Goal: Information Seeking & Learning: Find specific fact

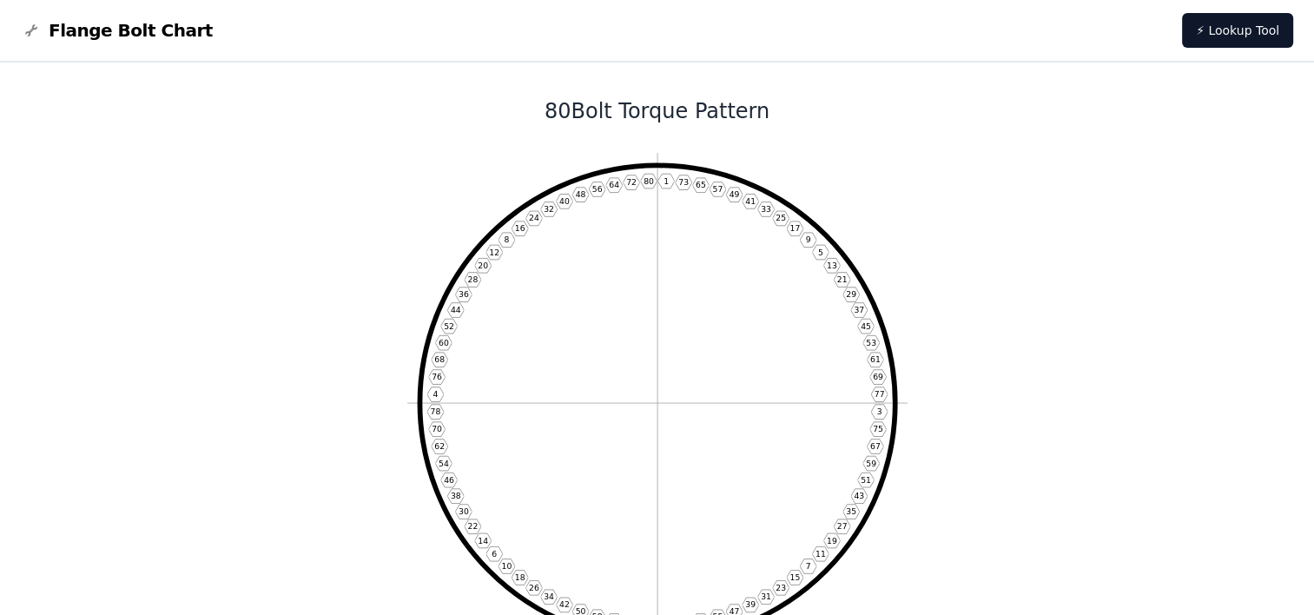
drag, startPoint x: 851, startPoint y: 88, endPoint x: 632, endPoint y: 129, distance: 222.6
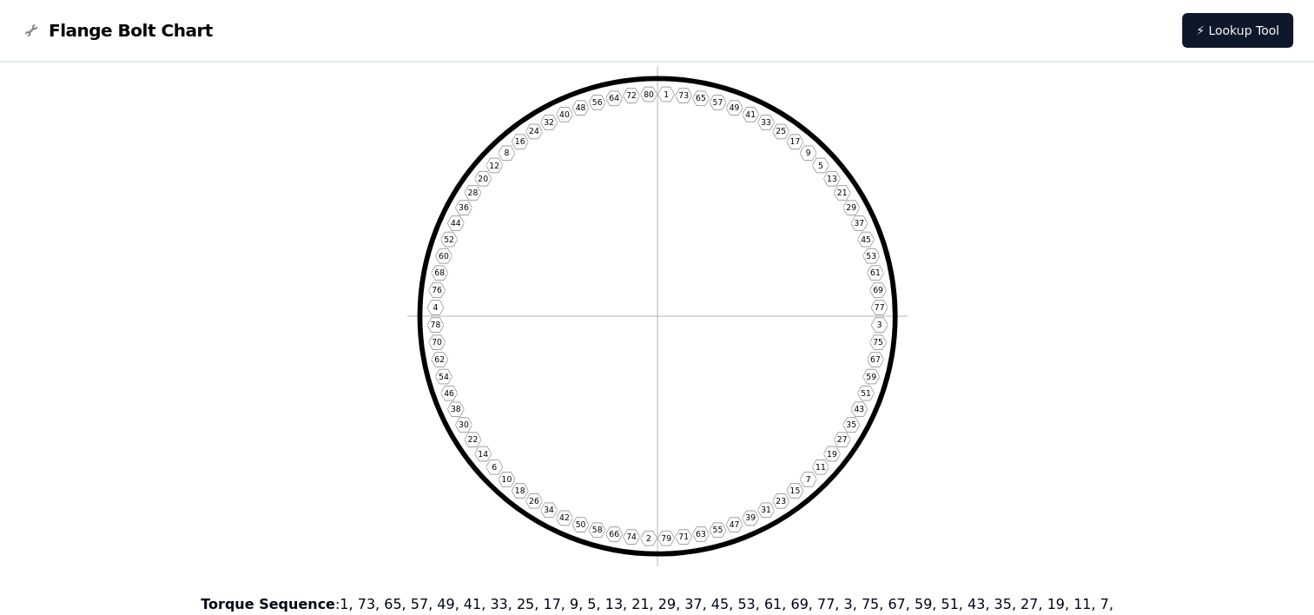
scroll to position [174, 0]
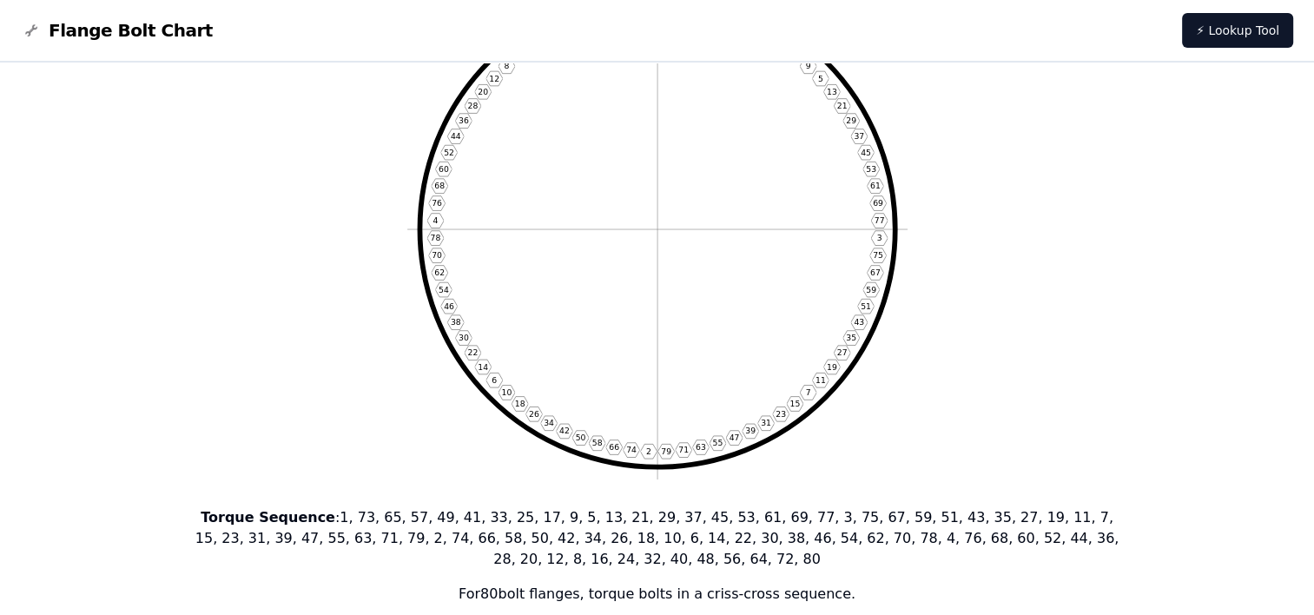
drag, startPoint x: 311, startPoint y: 520, endPoint x: 842, endPoint y: 572, distance: 534.0
click at [842, 572] on div "Torque Sequence : 1, 73, 65, 57, 49, 41, 33, 25, 17, 9, 5, 13, 21, 29, 37, 45, …" at bounding box center [657, 555] width 933 height 97
drag, startPoint x: 181, startPoint y: 518, endPoint x: 844, endPoint y: 587, distance: 666.2
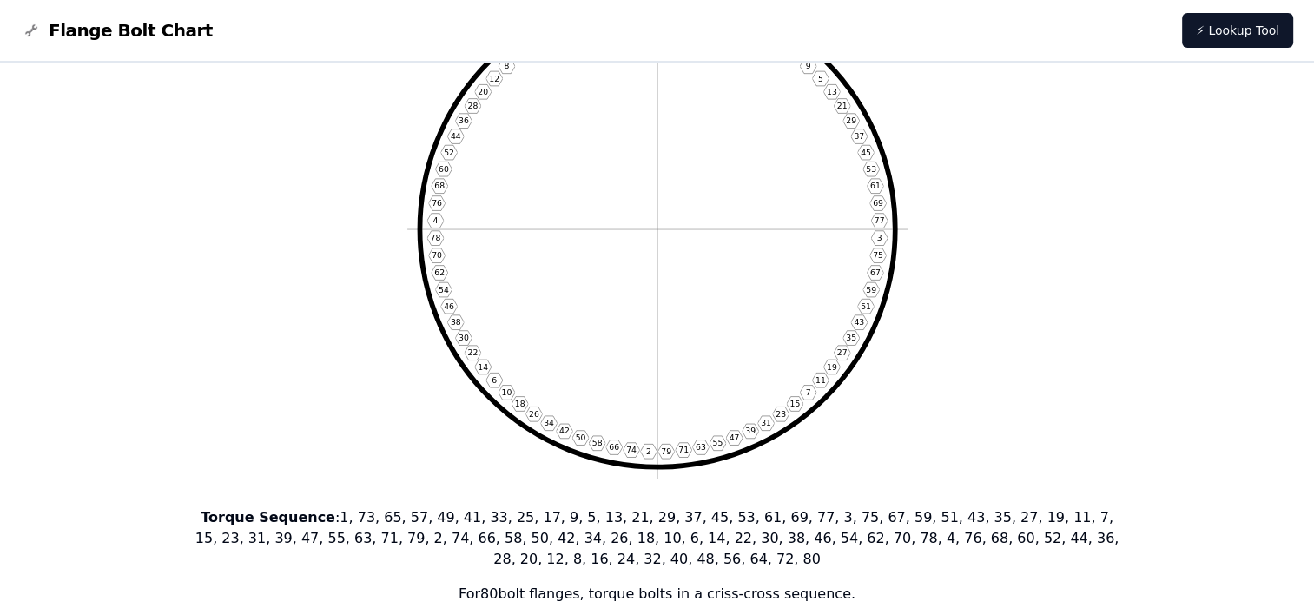
copy div "Torque Sequence : 1, 73, 65, 57, 49, 41, 33, 25, 17, 9, 5, 13, 21, 29, 37, 45, …"
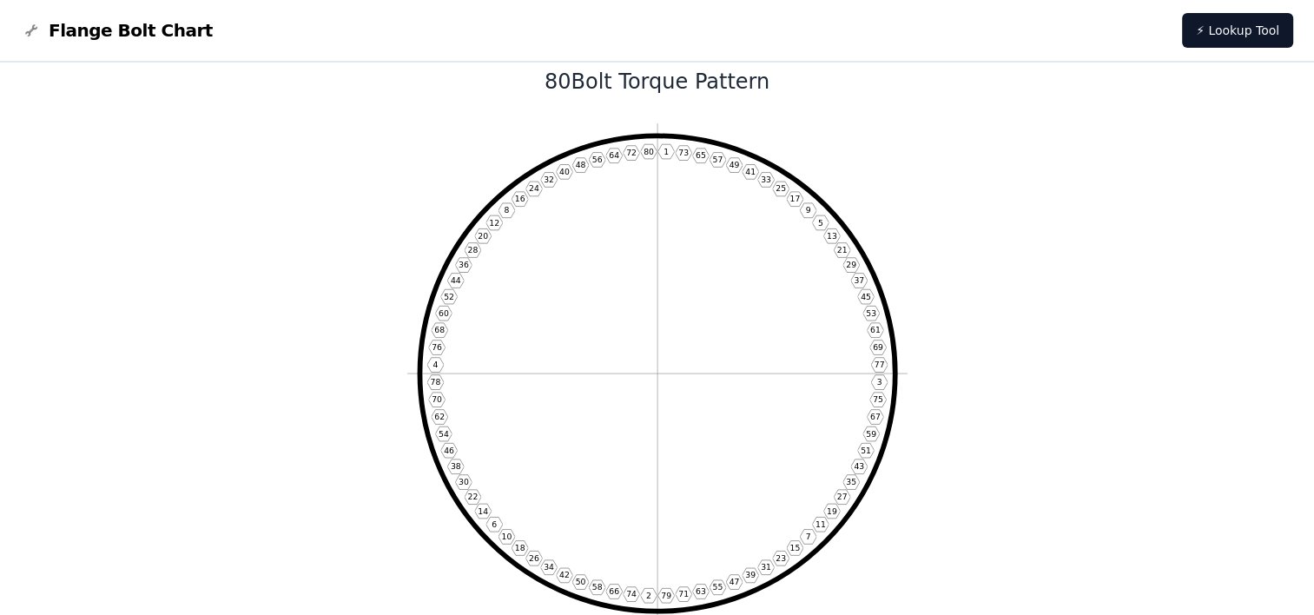
scroll to position [0, 0]
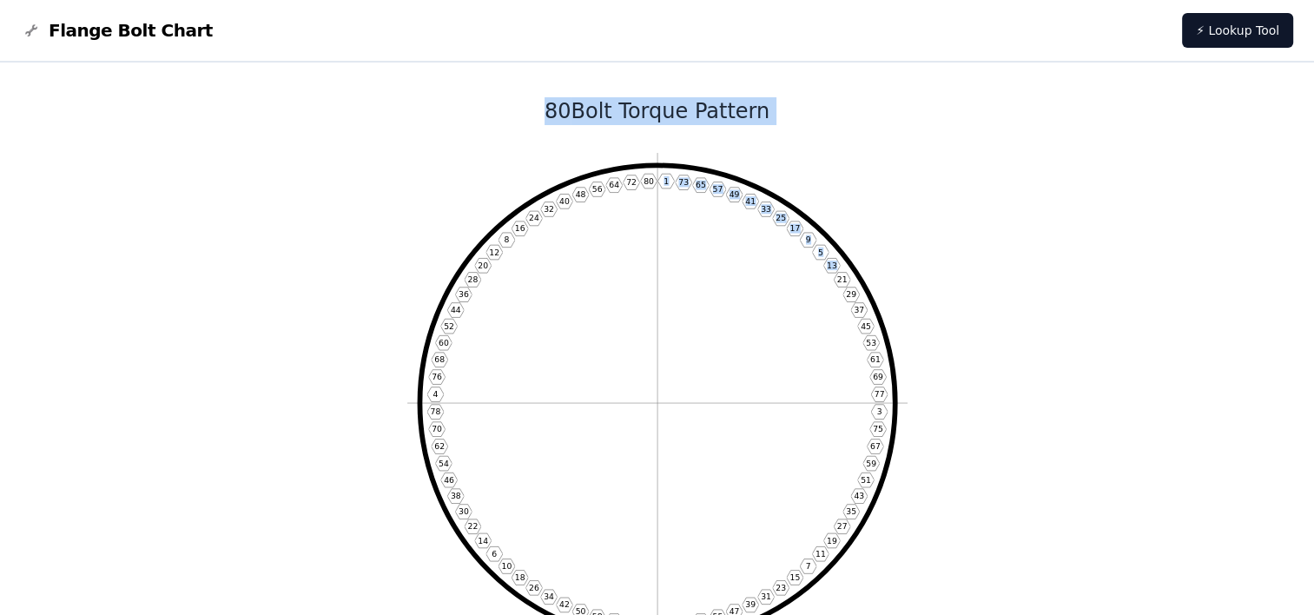
drag, startPoint x: 468, startPoint y: 81, endPoint x: 839, endPoint y: 278, distance: 419.9
drag, startPoint x: 839, startPoint y: 278, endPoint x: 997, endPoint y: 129, distance: 217.4
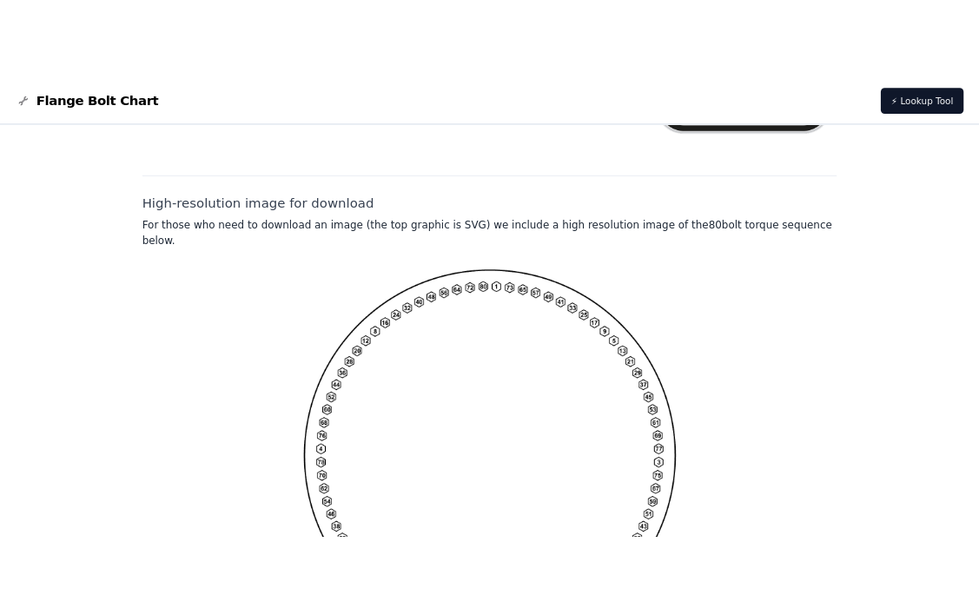
scroll to position [1302, 0]
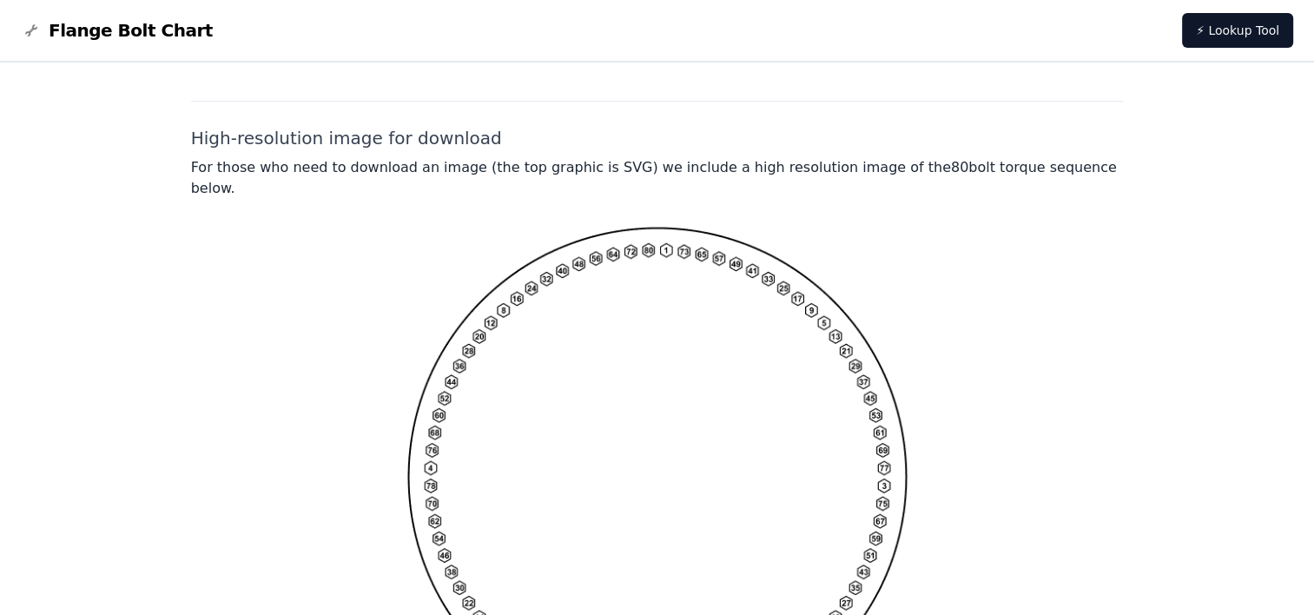
click at [827, 331] on img at bounding box center [657, 477] width 500 height 500
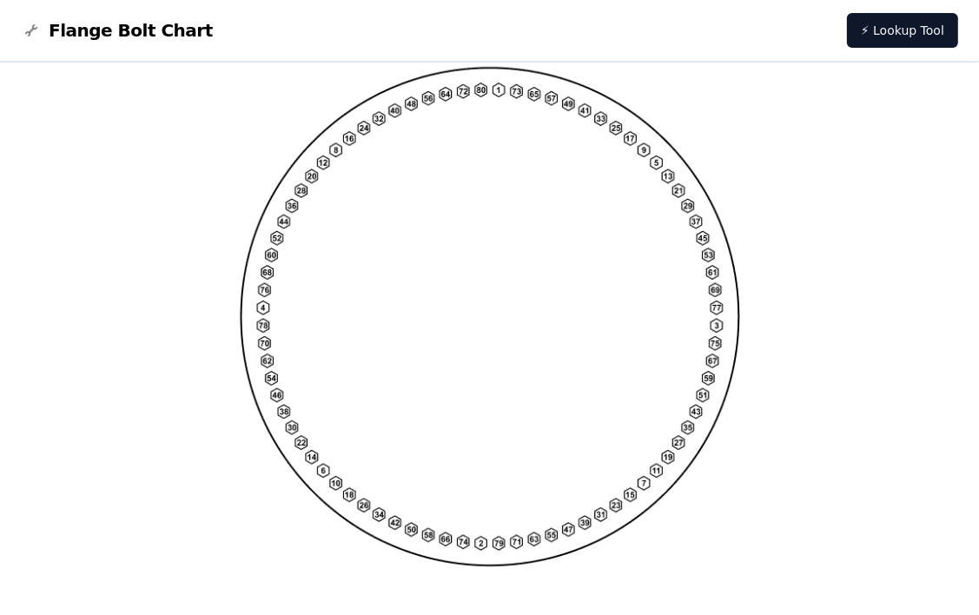
scroll to position [1375, 0]
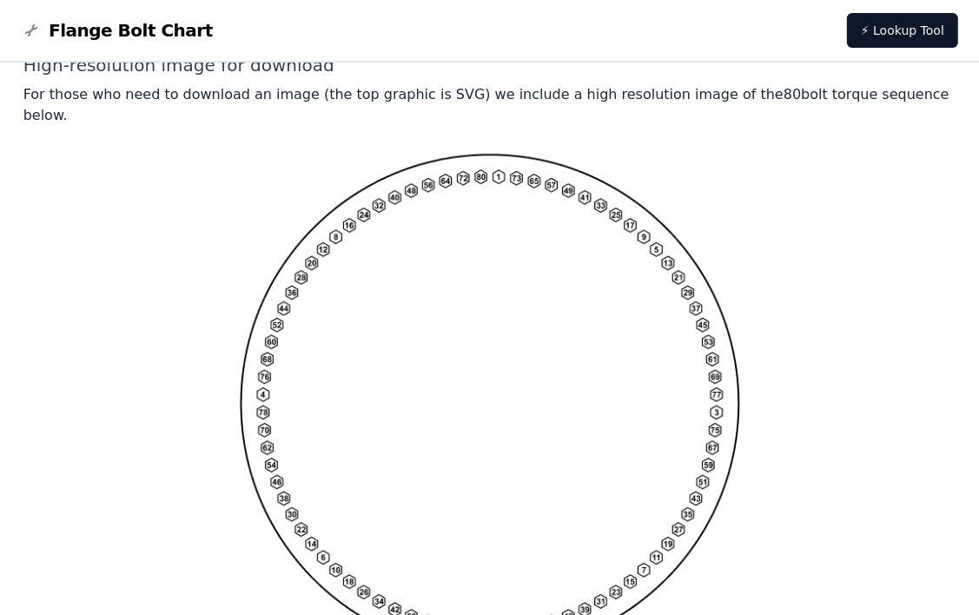
drag, startPoint x: 241, startPoint y: 110, endPoint x: 323, endPoint y: 132, distance: 84.5
click at [361, 158] on img at bounding box center [490, 404] width 500 height 500
click at [352, 154] on img at bounding box center [490, 404] width 500 height 500
drag, startPoint x: 427, startPoint y: 148, endPoint x: 721, endPoint y: 130, distance: 294.0
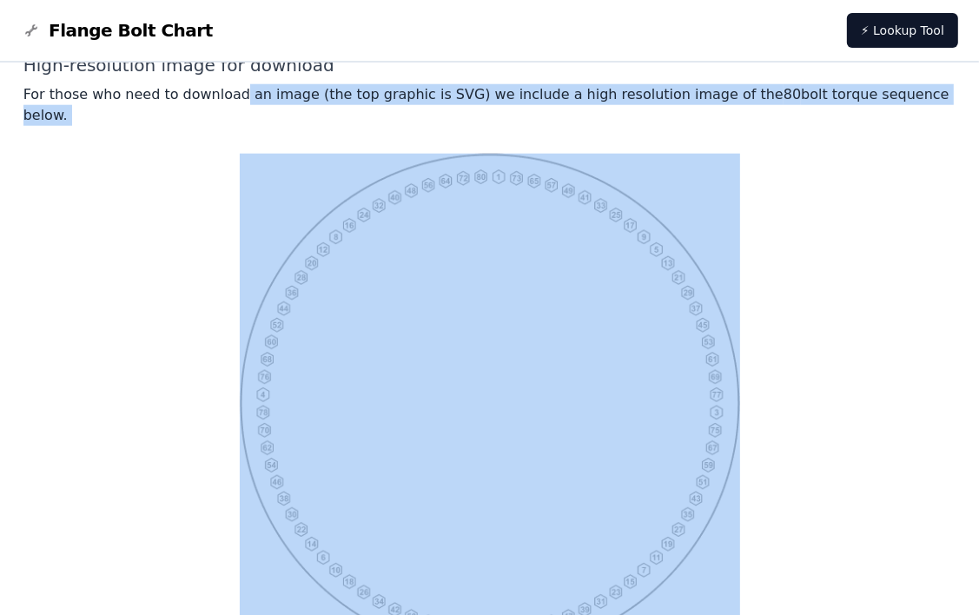
drag, startPoint x: 229, startPoint y: 90, endPoint x: 254, endPoint y: 132, distance: 48.3
drag, startPoint x: 254, startPoint y: 132, endPoint x: 219, endPoint y: 121, distance: 36.5
click at [219, 154] on div at bounding box center [489, 404] width 933 height 500
drag, startPoint x: 219, startPoint y: 92, endPoint x: 260, endPoint y: 143, distance: 65.5
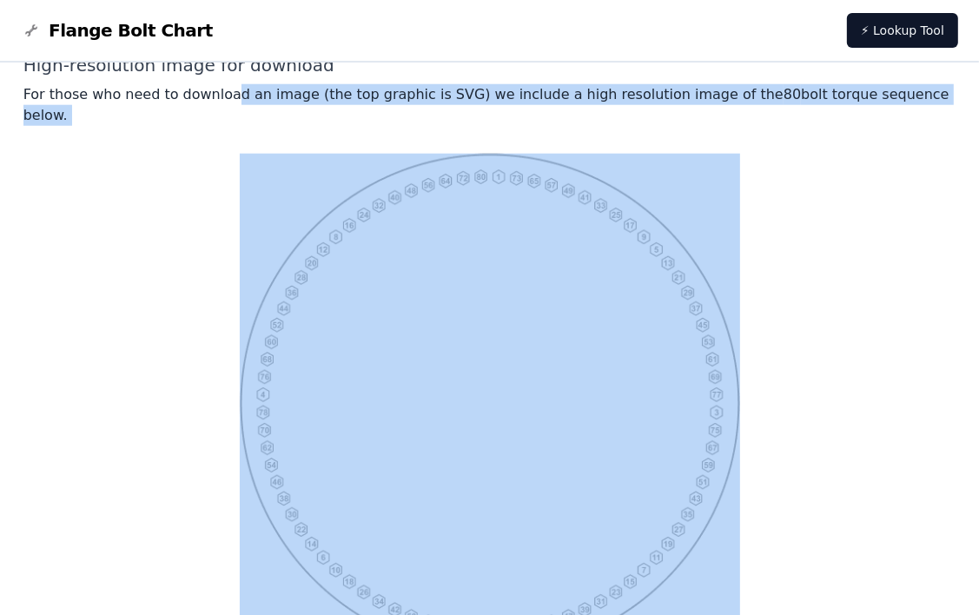
click at [220, 59] on nav "Flange Bolt Chart ⚡ Lookup Tool" at bounding box center [489, 31] width 979 height 63
drag, startPoint x: 201, startPoint y: 92, endPoint x: 775, endPoint y: 471, distance: 687.6
copy p "oad an image (the top graphic is SVG) we include a high resolution image of the…"
